Goal: Navigation & Orientation: Find specific page/section

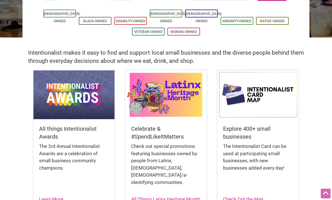
scroll to position [92, 0]
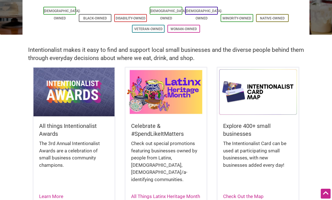
click at [164, 89] on img at bounding box center [165, 91] width 81 height 49
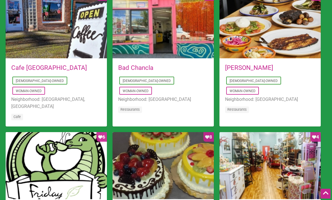
scroll to position [419, 0]
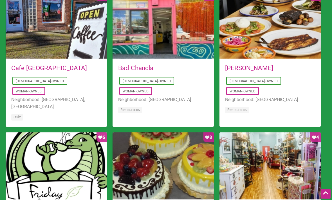
click at [25, 113] on li "Cafe" at bounding box center [56, 118] width 90 height 10
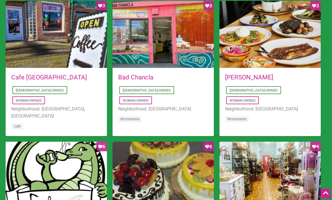
scroll to position [370, 0]
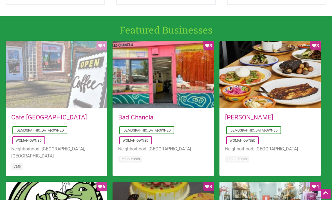
click at [85, 71] on div "Favorite Count 3" at bounding box center [56, 74] width 101 height 67
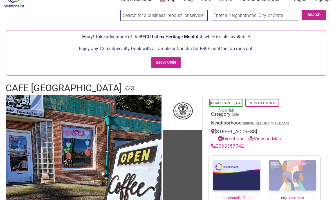
scroll to position [13, 0]
